Goal: Task Accomplishment & Management: Use online tool/utility

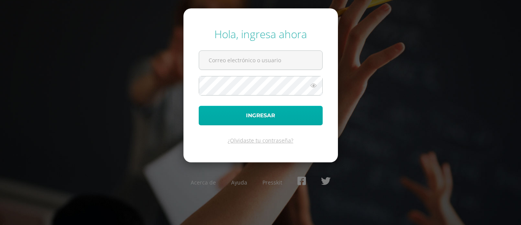
type input "[EMAIL_ADDRESS][DOMAIN_NAME]"
click at [256, 118] on button "Ingresar" at bounding box center [261, 115] width 124 height 19
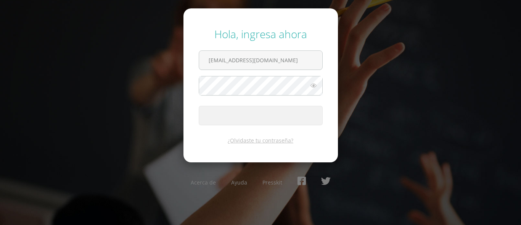
click at [315, 87] on icon at bounding box center [314, 85] width 10 height 9
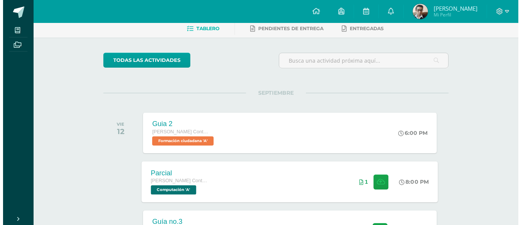
scroll to position [76, 0]
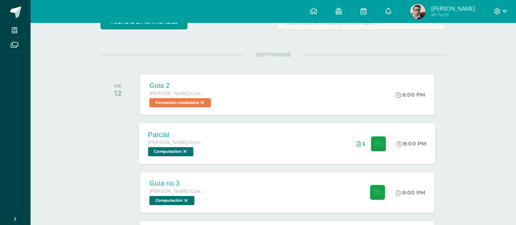
click at [252, 139] on div "Parcial Quinto Perito Contador Perito Contador Computación 'A' 8:00 PM 1 Parcia…" at bounding box center [287, 143] width 297 height 41
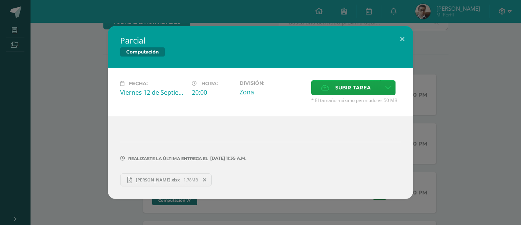
click at [173, 179] on span "Anderson Jhoel.xlsx" at bounding box center [158, 180] width 52 height 6
